Goal: Find specific page/section: Find specific page/section

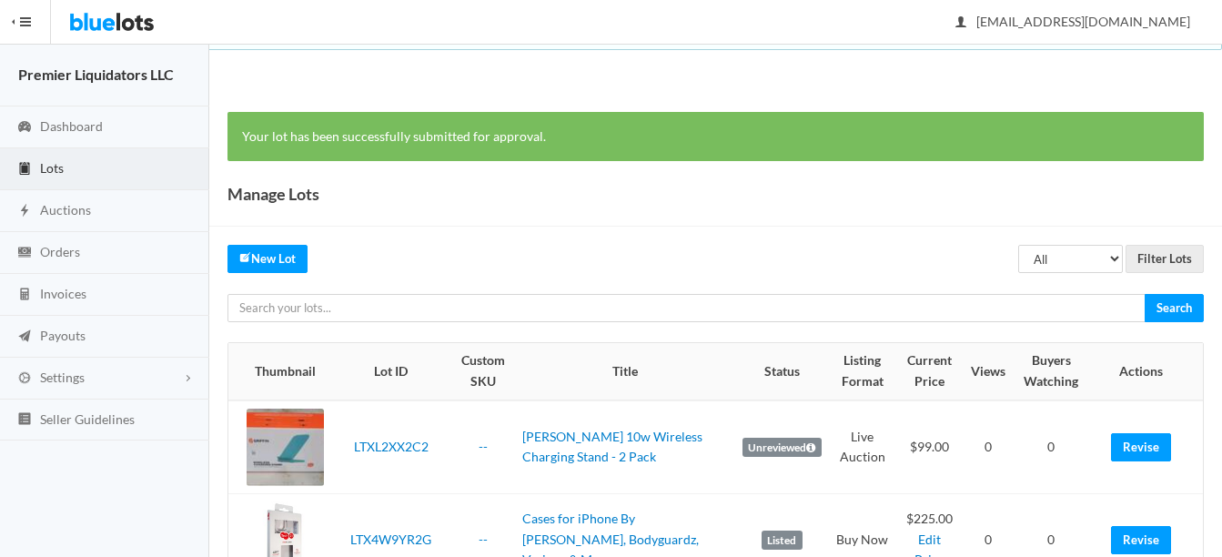
click at [48, 167] on span "Lots" at bounding box center [52, 167] width 24 height 15
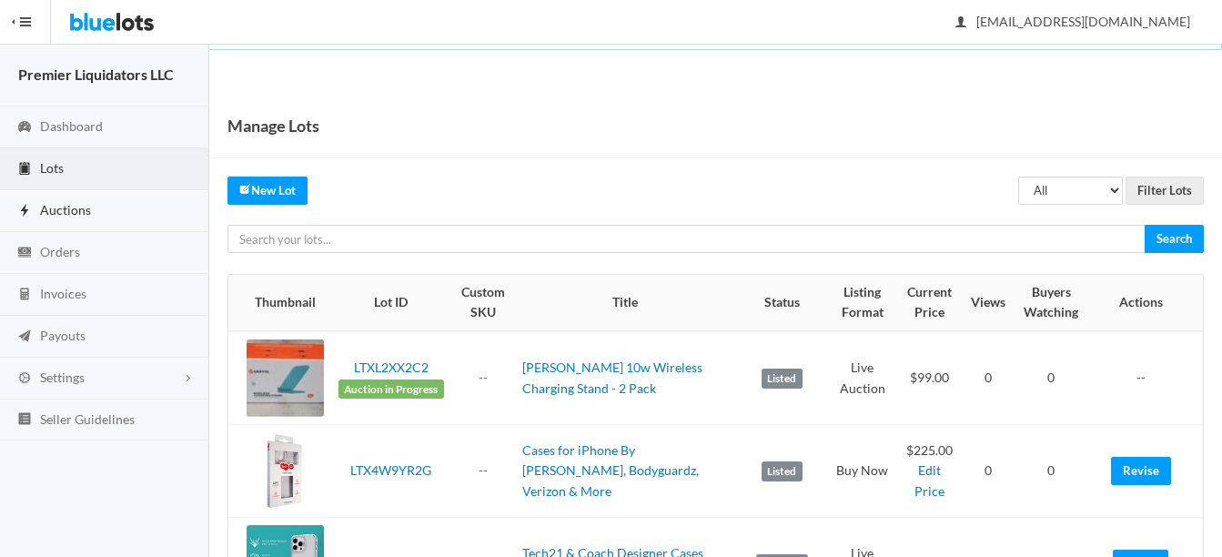
click at [53, 202] on span "Auctions" at bounding box center [65, 209] width 51 height 15
